Goal: Task Accomplishment & Management: Manage account settings

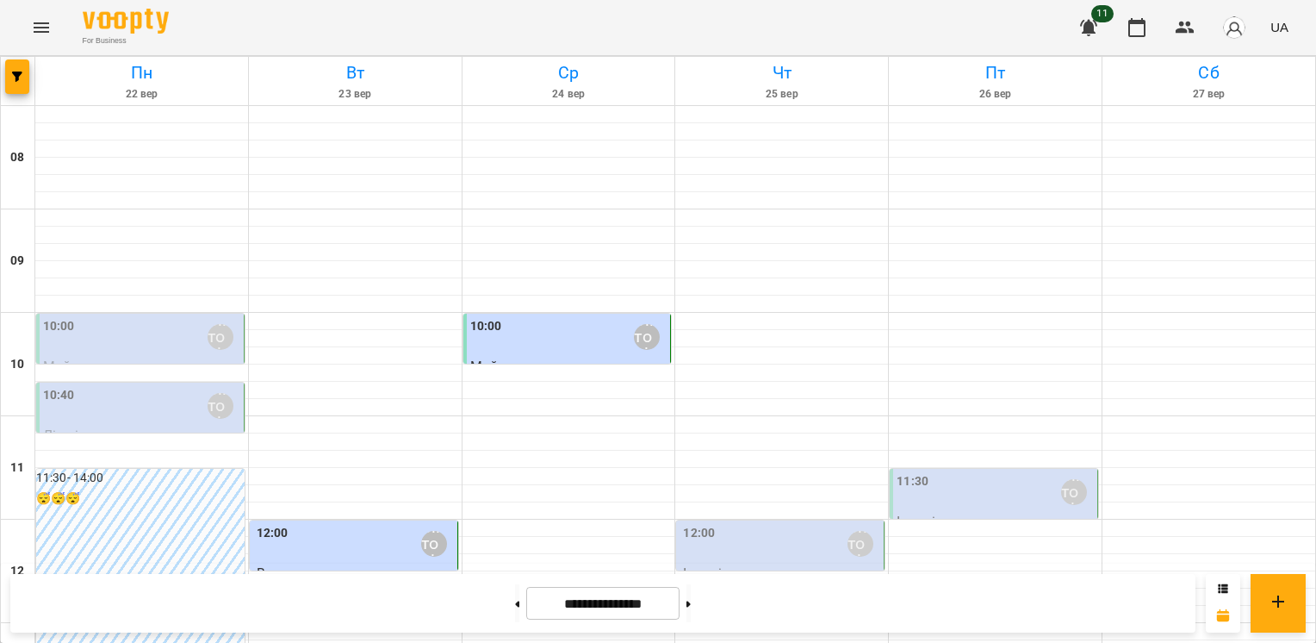
scroll to position [172, 0]
click at [302, 524] on div "12:00 [PERSON_NAME]" at bounding box center [355, 544] width 197 height 40
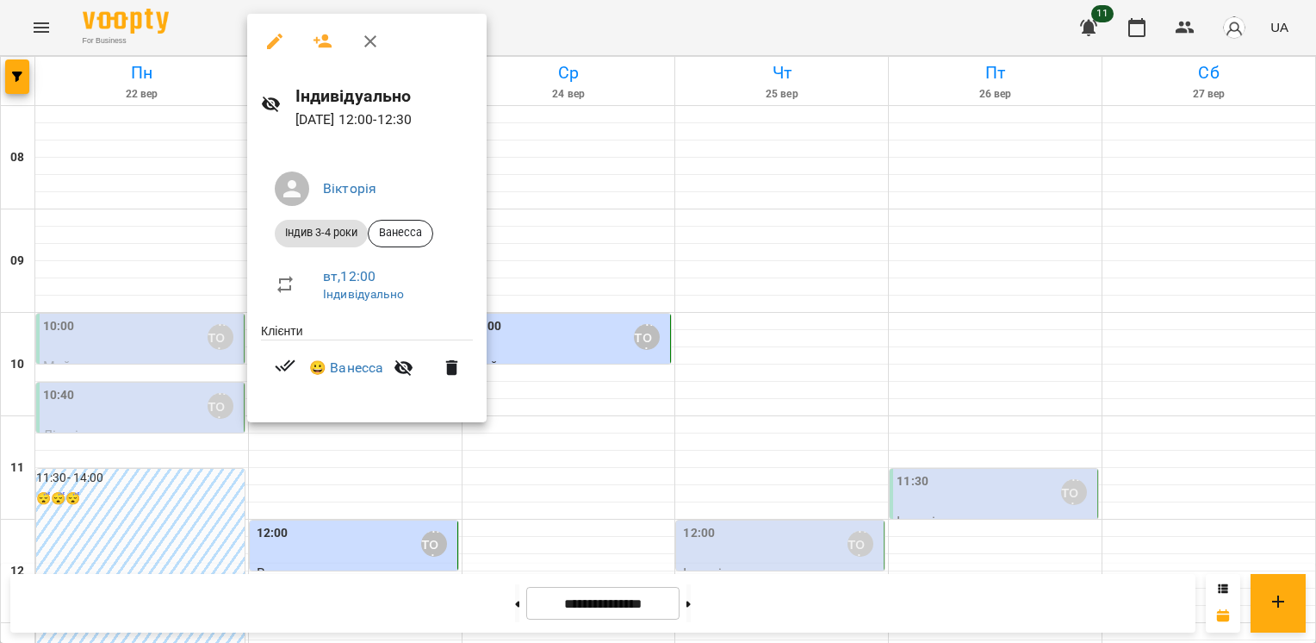
drag, startPoint x: 372, startPoint y: 36, endPoint x: 373, endPoint y: 46, distance: 9.5
click at [372, 36] on icon "button" at bounding box center [370, 41] width 21 height 21
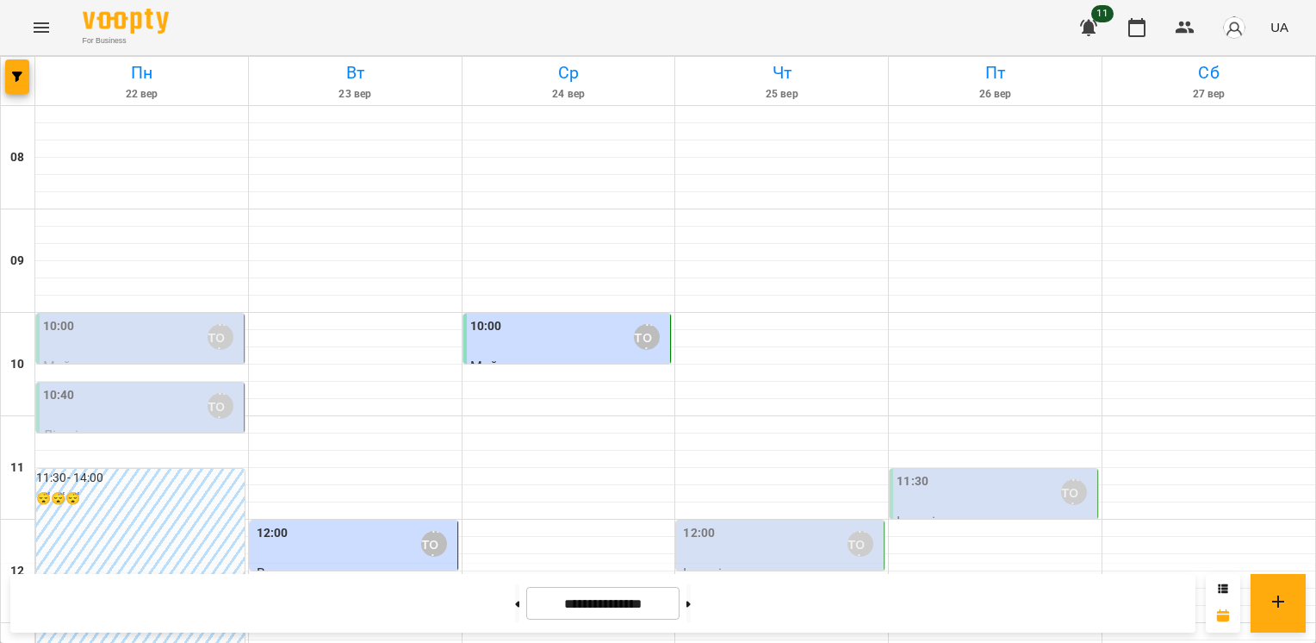
scroll to position [522, 0]
click at [515, 606] on button at bounding box center [517, 603] width 4 height 38
type input "**********"
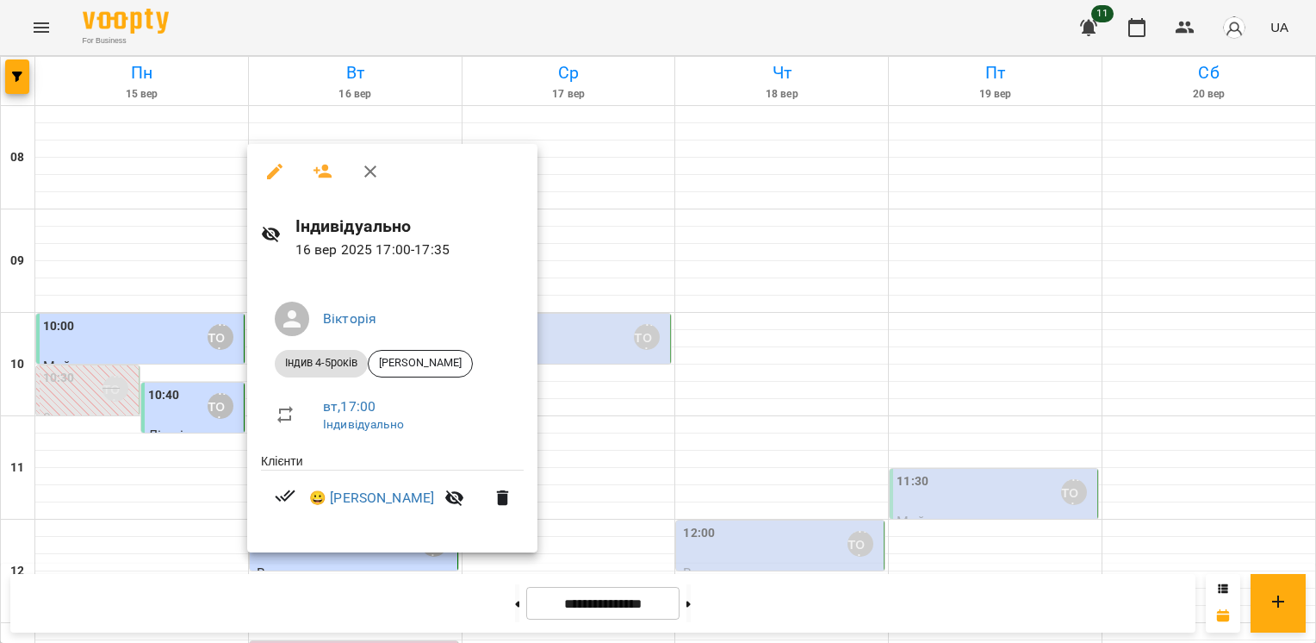
click at [530, 439] on div at bounding box center [658, 321] width 1316 height 643
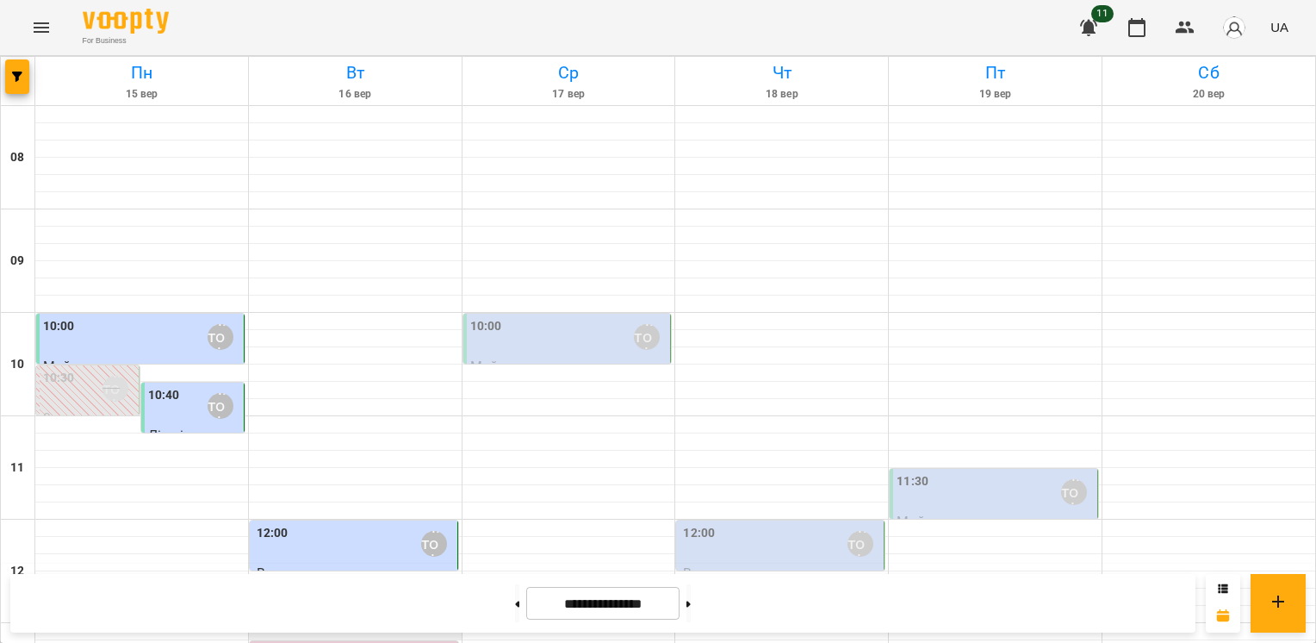
scroll to position [0, 0]
click at [362, 542] on div "12:00 [PERSON_NAME]" at bounding box center [355, 544] width 197 height 40
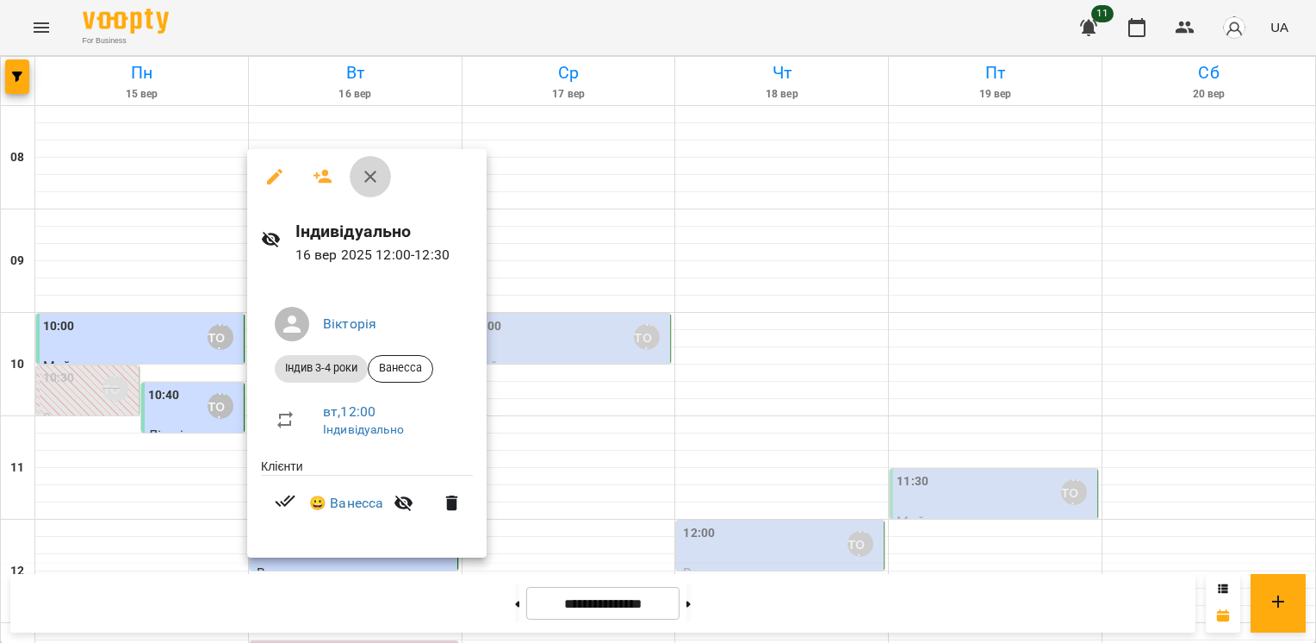
click at [376, 175] on icon "button" at bounding box center [370, 176] width 21 height 21
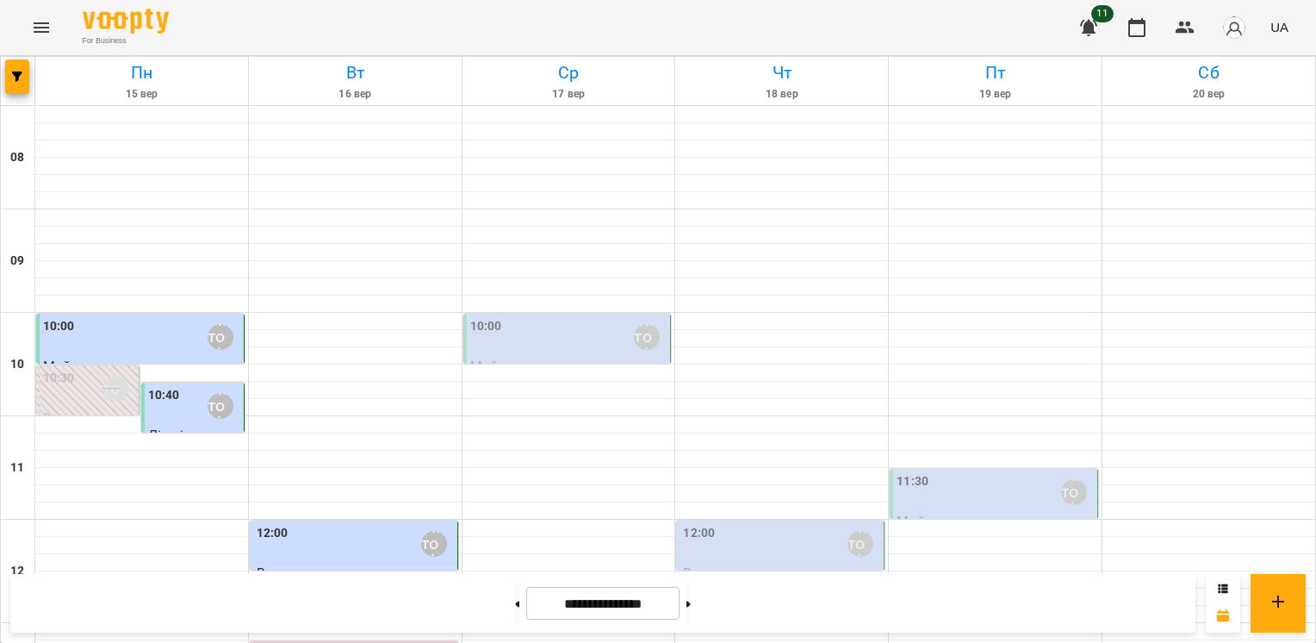
click at [534, 341] on div "10:00 [PERSON_NAME]" at bounding box center [568, 337] width 197 height 40
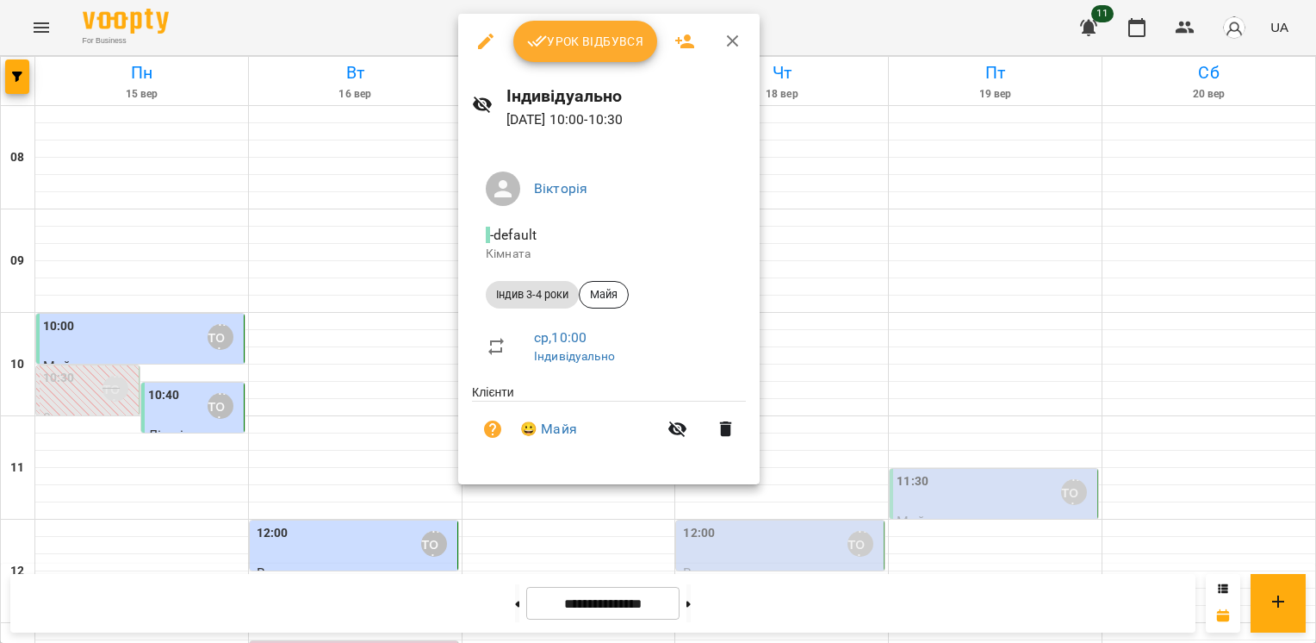
click at [596, 57] on button "Урок відбувся" at bounding box center [585, 41] width 145 height 41
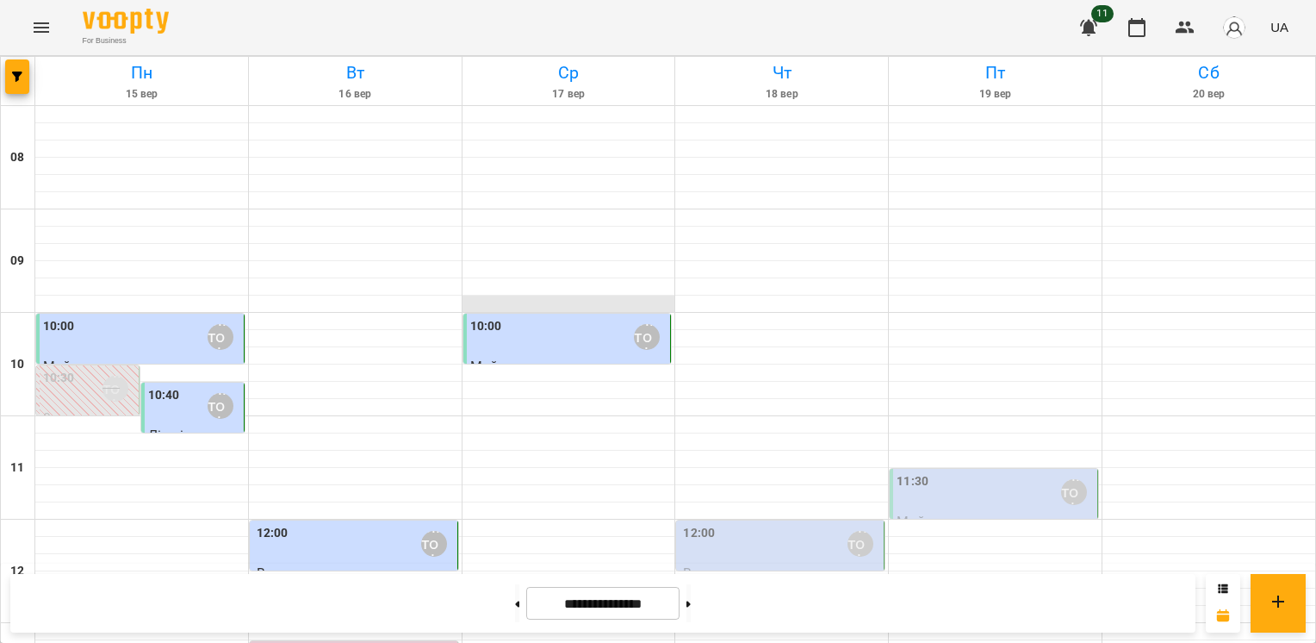
scroll to position [517, 0]
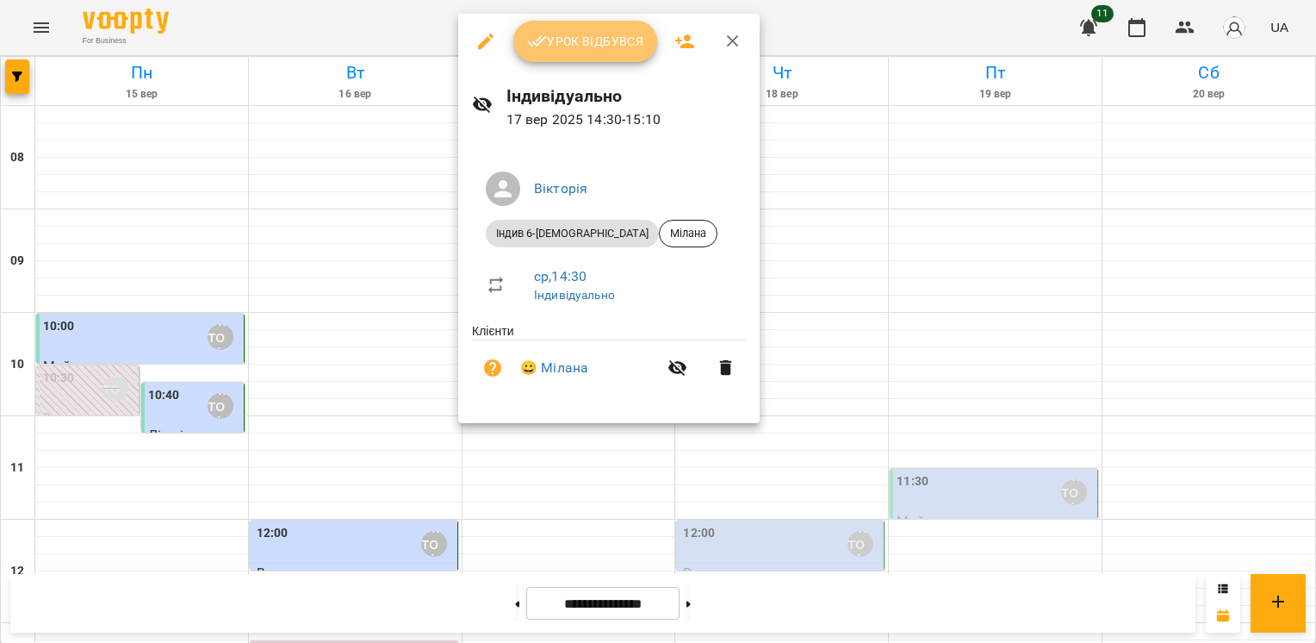
click at [596, 53] on button "Урок відбувся" at bounding box center [585, 41] width 145 height 41
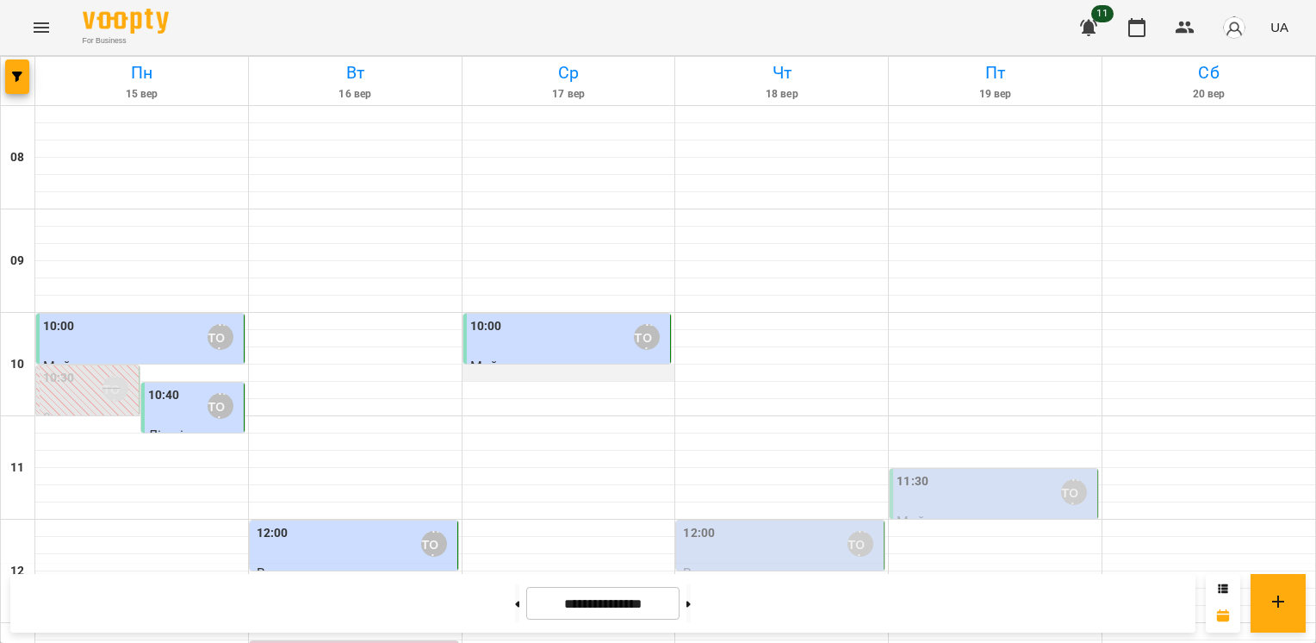
scroll to position [431, 0]
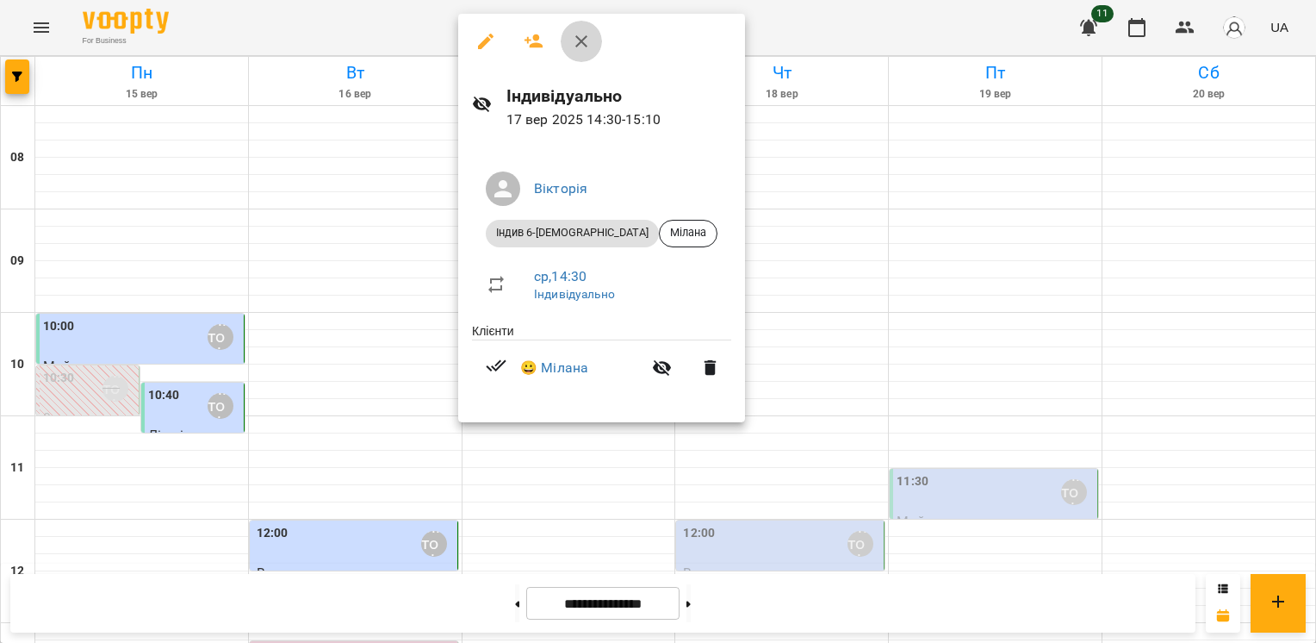
click at [577, 41] on icon "button" at bounding box center [581, 41] width 21 height 21
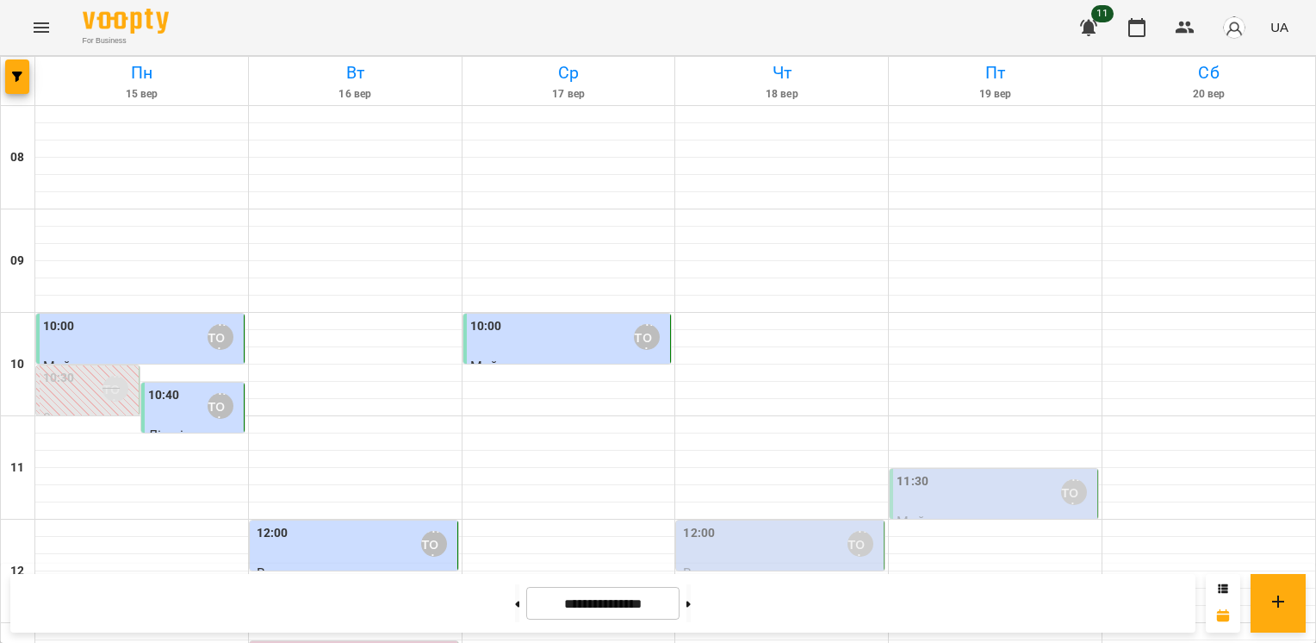
scroll to position [689, 0]
click at [691, 601] on button at bounding box center [689, 603] width 4 height 38
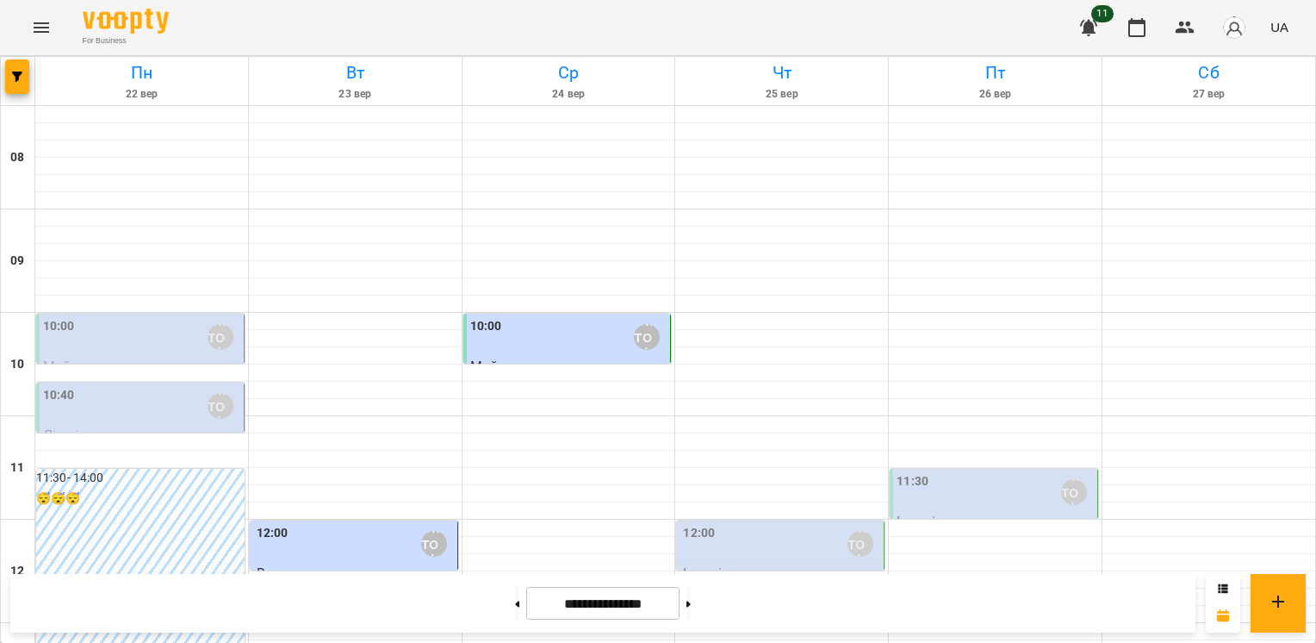
scroll to position [177, 0]
click at [373, 524] on div "12:00 [PERSON_NAME]" at bounding box center [355, 544] width 197 height 40
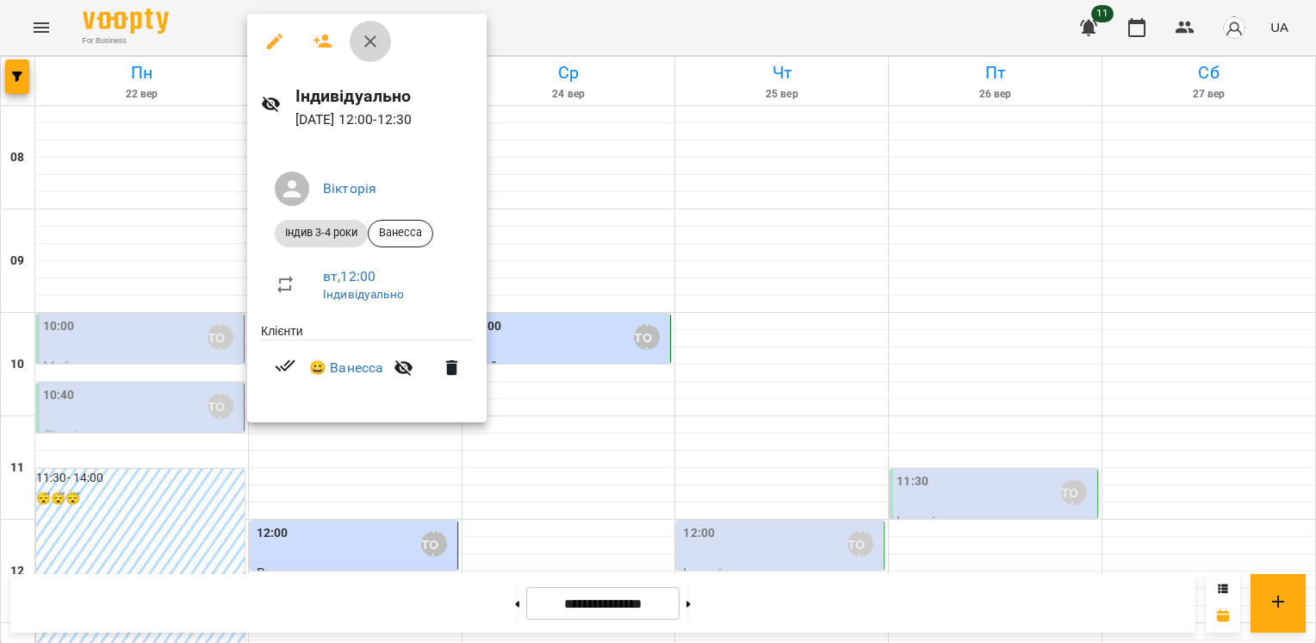
click at [374, 40] on icon "button" at bounding box center [370, 41] width 21 height 21
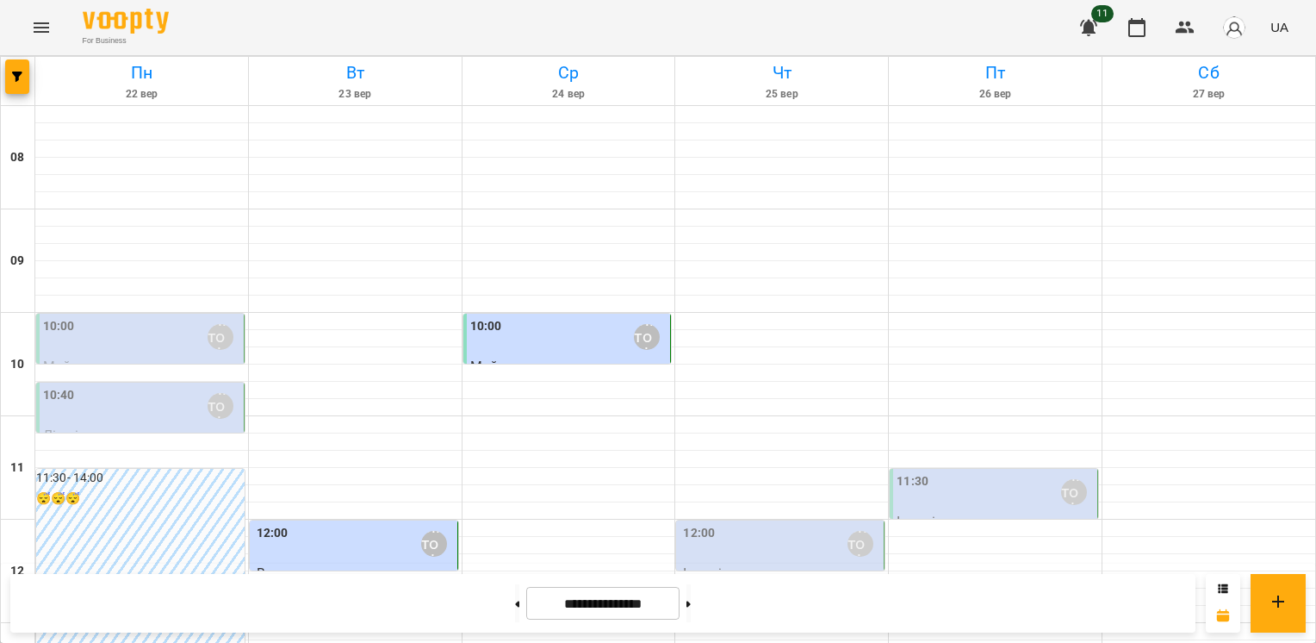
scroll to position [522, 0]
click at [515, 605] on button at bounding box center [517, 603] width 4 height 38
type input "**********"
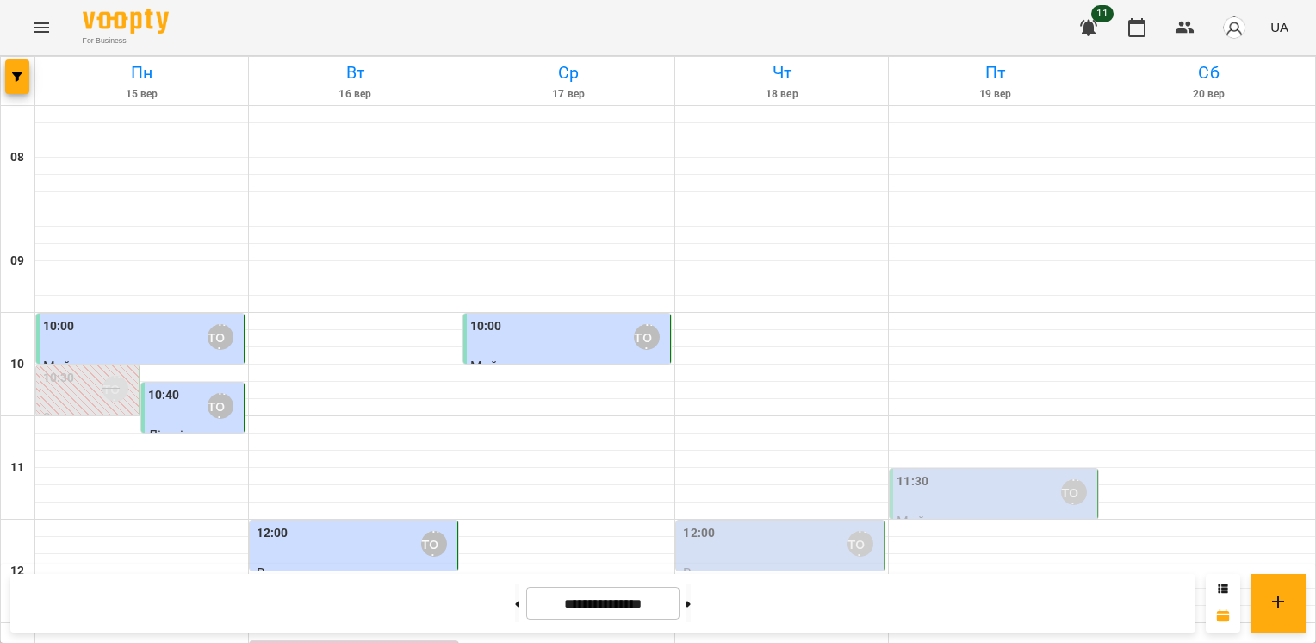
scroll to position [694, 0]
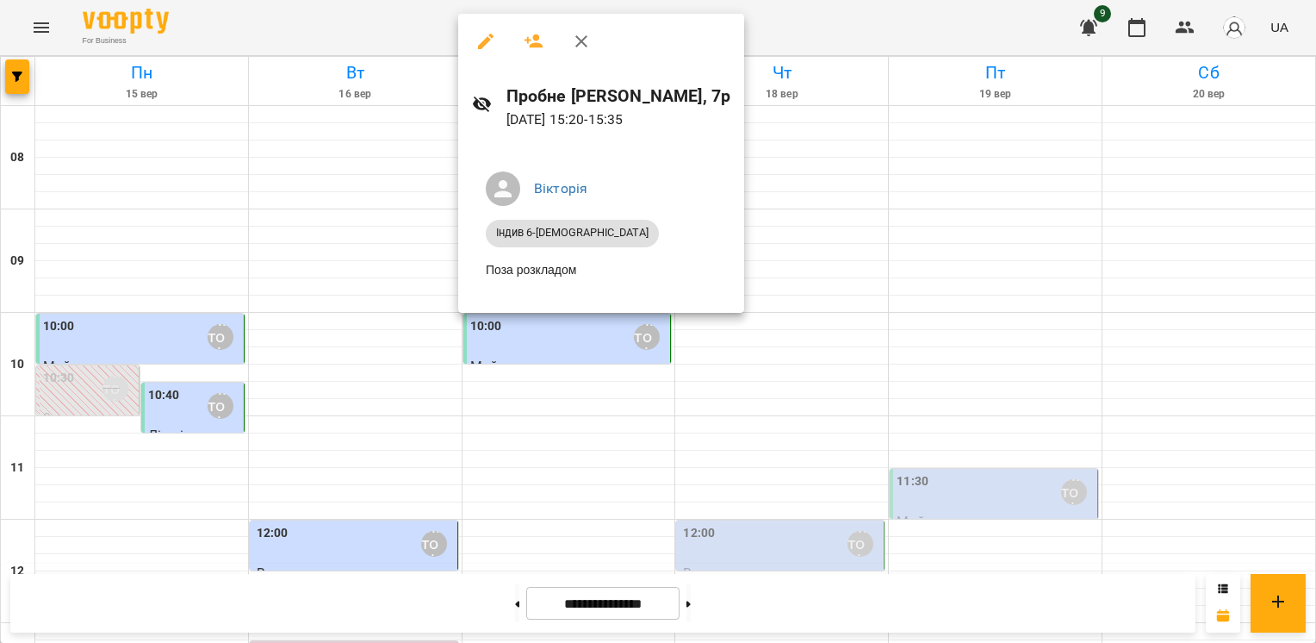
click at [707, 114] on div at bounding box center [658, 321] width 1316 height 643
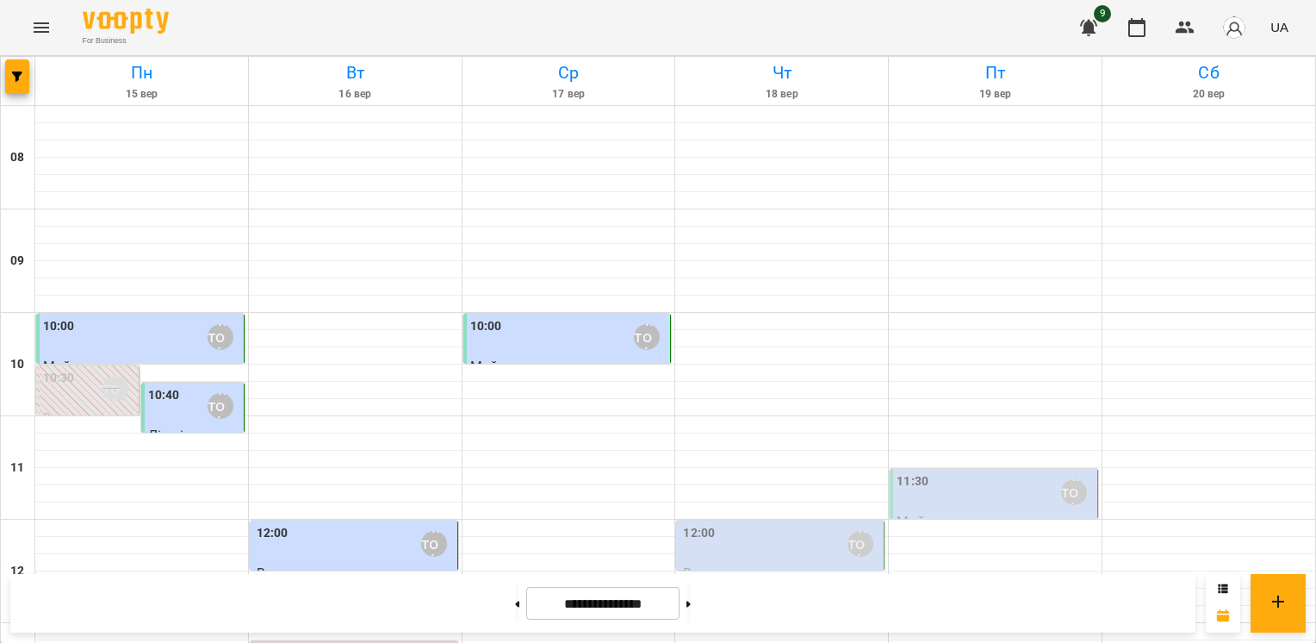
scroll to position [436, 0]
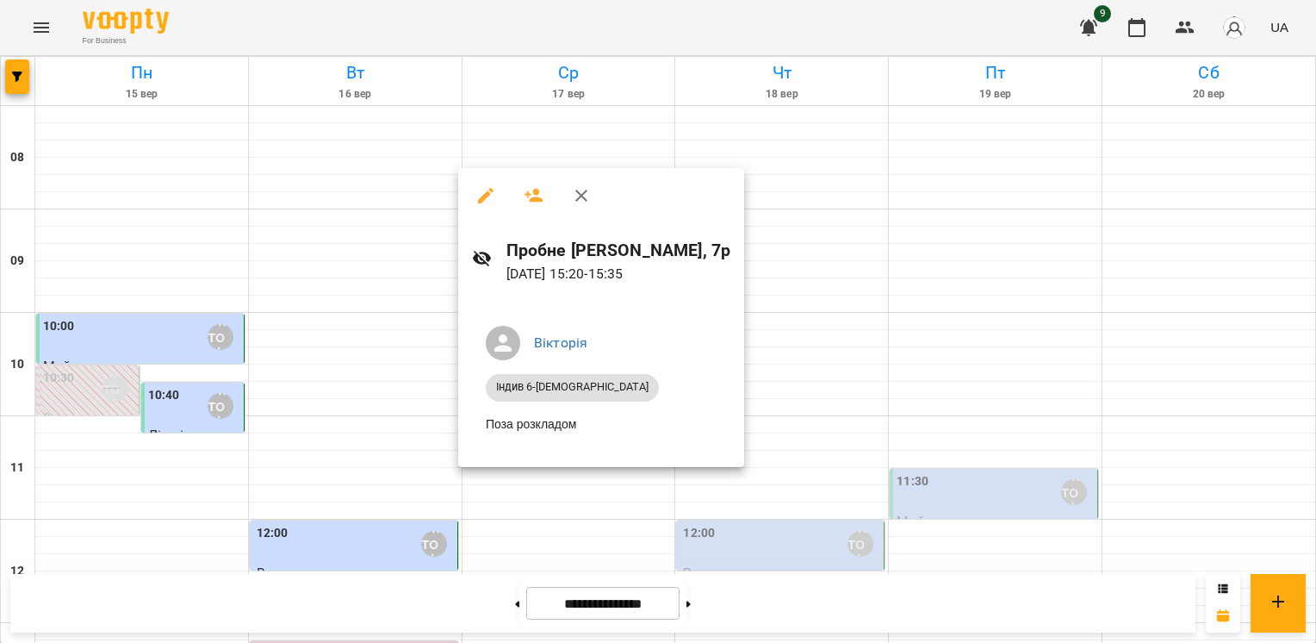
click at [775, 313] on div at bounding box center [658, 321] width 1316 height 643
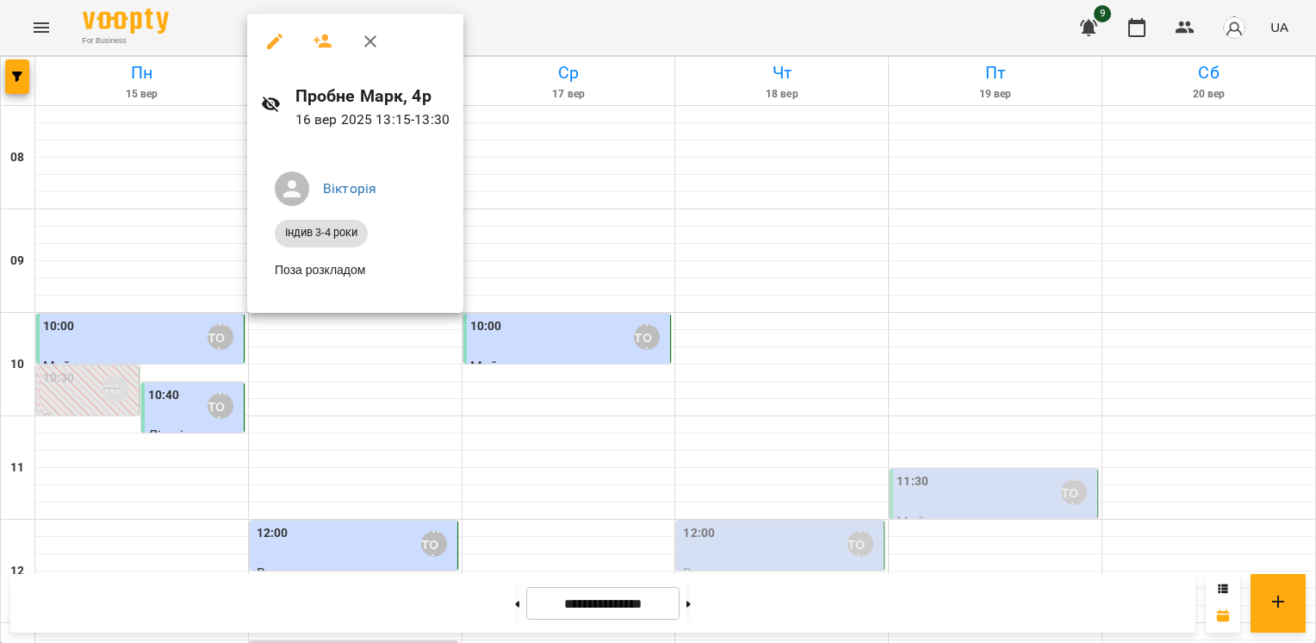
click at [565, 233] on div at bounding box center [658, 321] width 1316 height 643
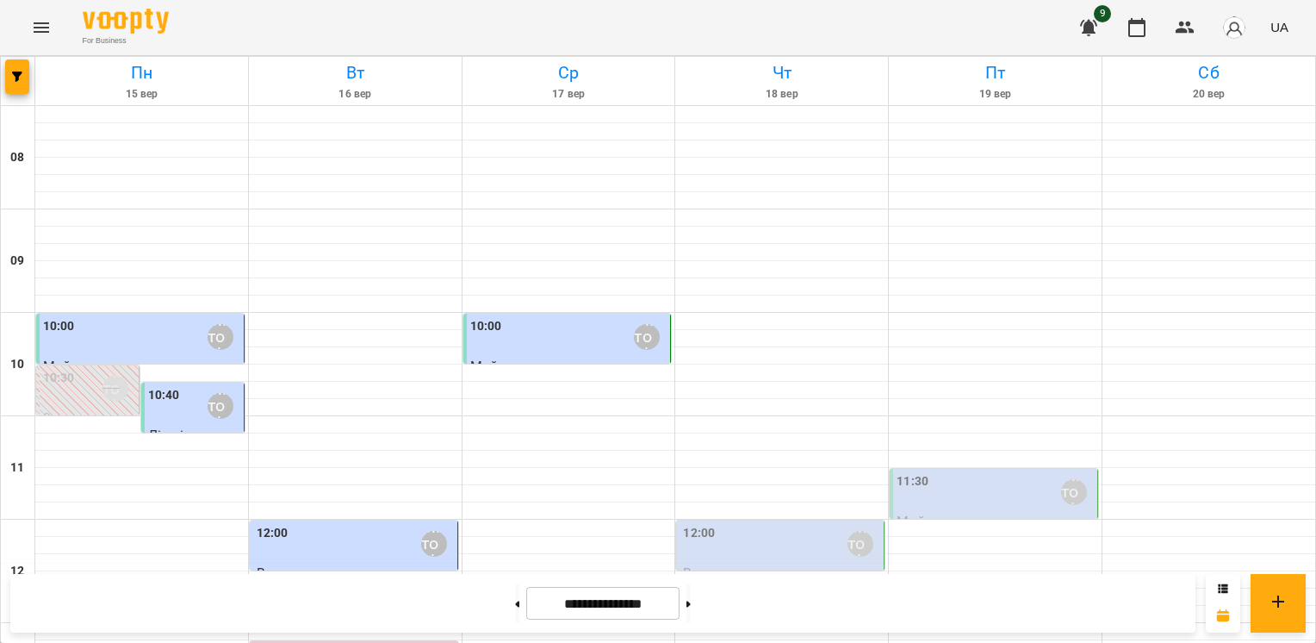
scroll to position [694, 0]
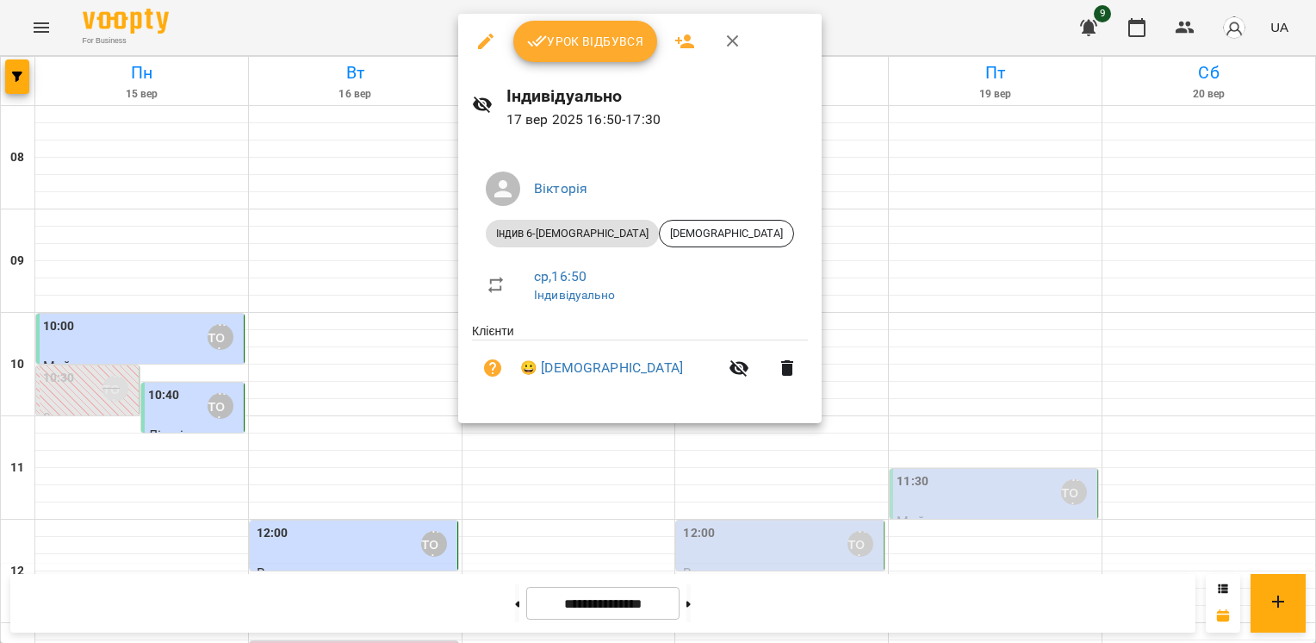
click at [880, 258] on div at bounding box center [658, 321] width 1316 height 643
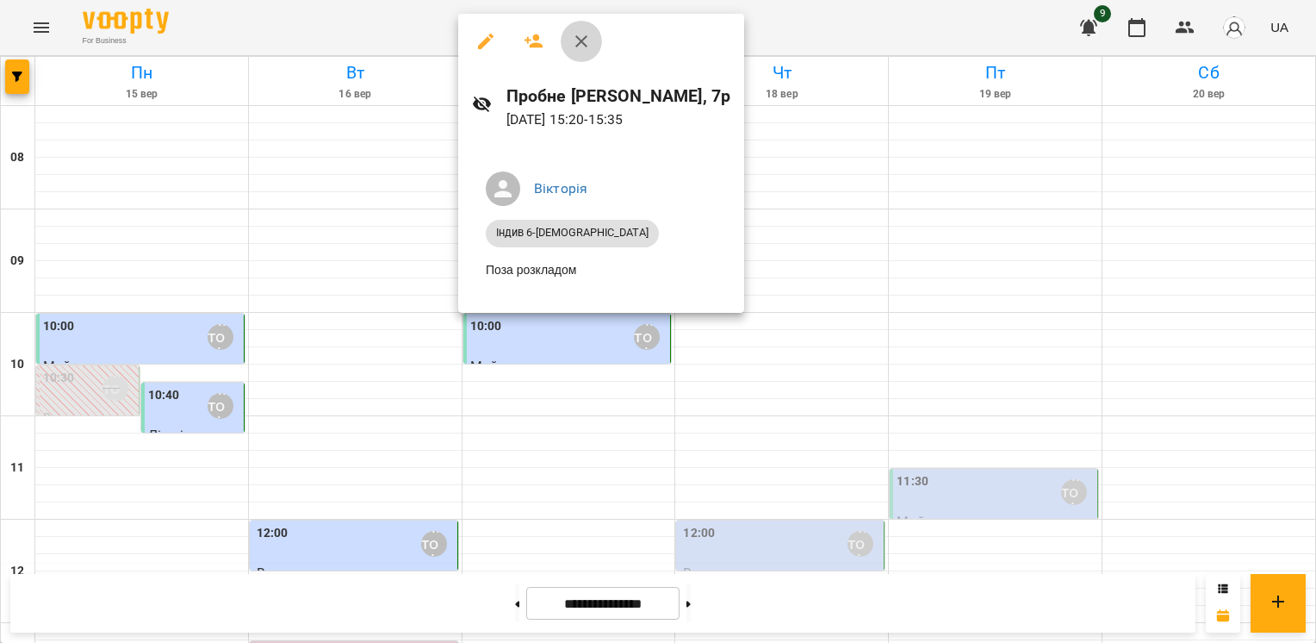
click at [575, 41] on icon "button" at bounding box center [581, 41] width 21 height 21
